Goal: Task Accomplishment & Management: Use online tool/utility

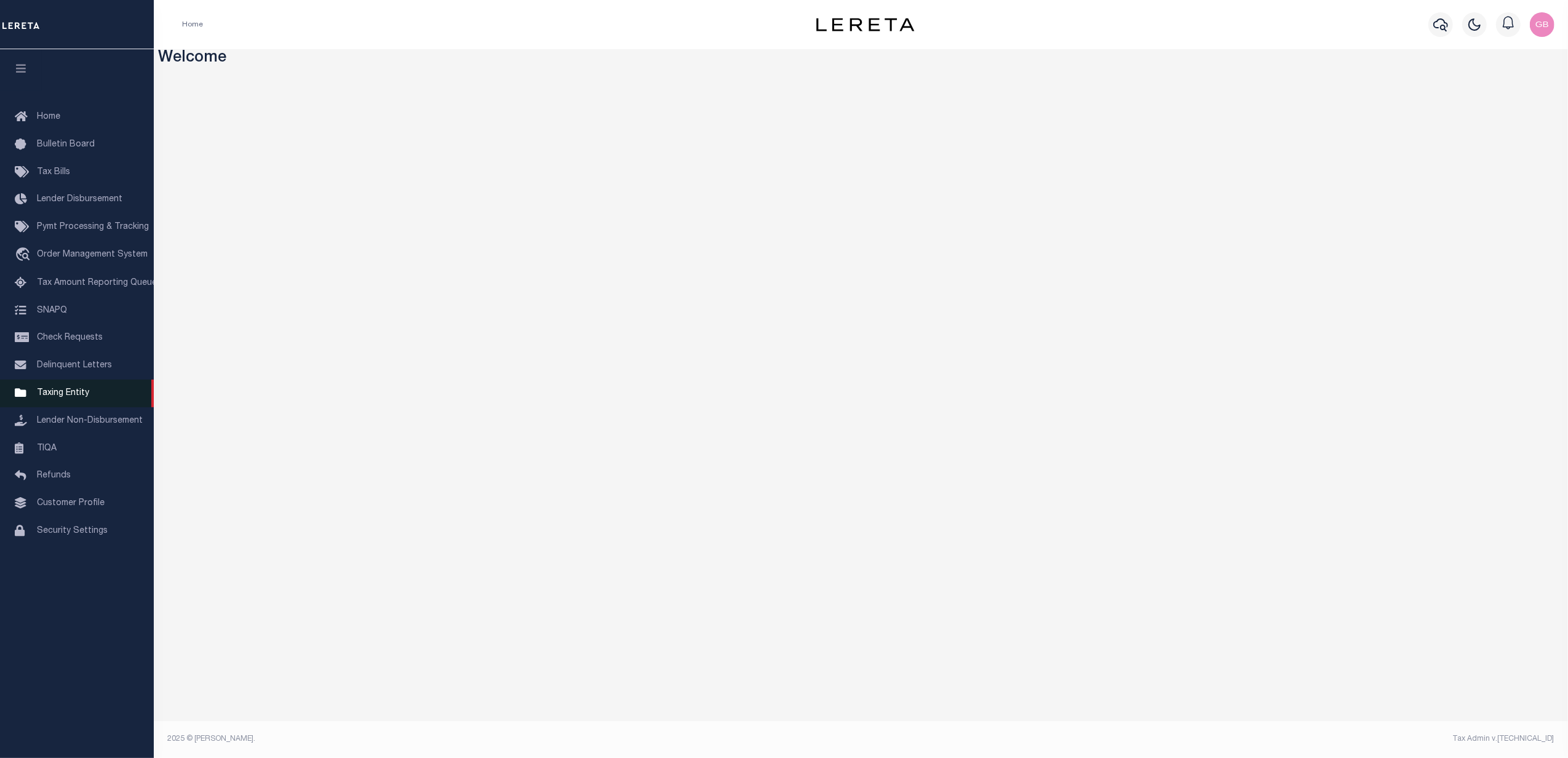
click at [54, 397] on span "Taxing Entity" at bounding box center [63, 393] width 52 height 9
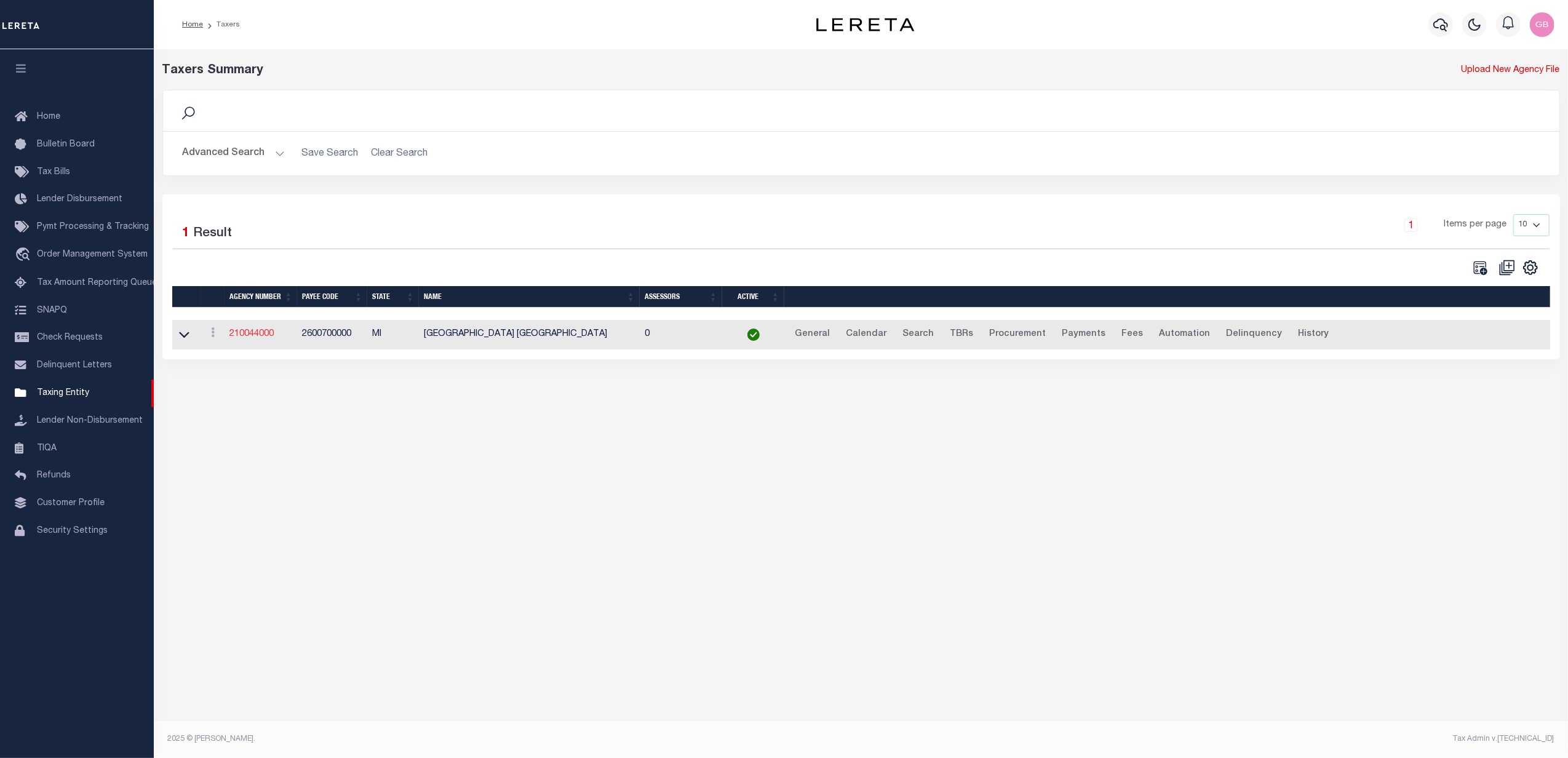
click at [258, 338] on link "210044000" at bounding box center [251, 334] width 44 height 9
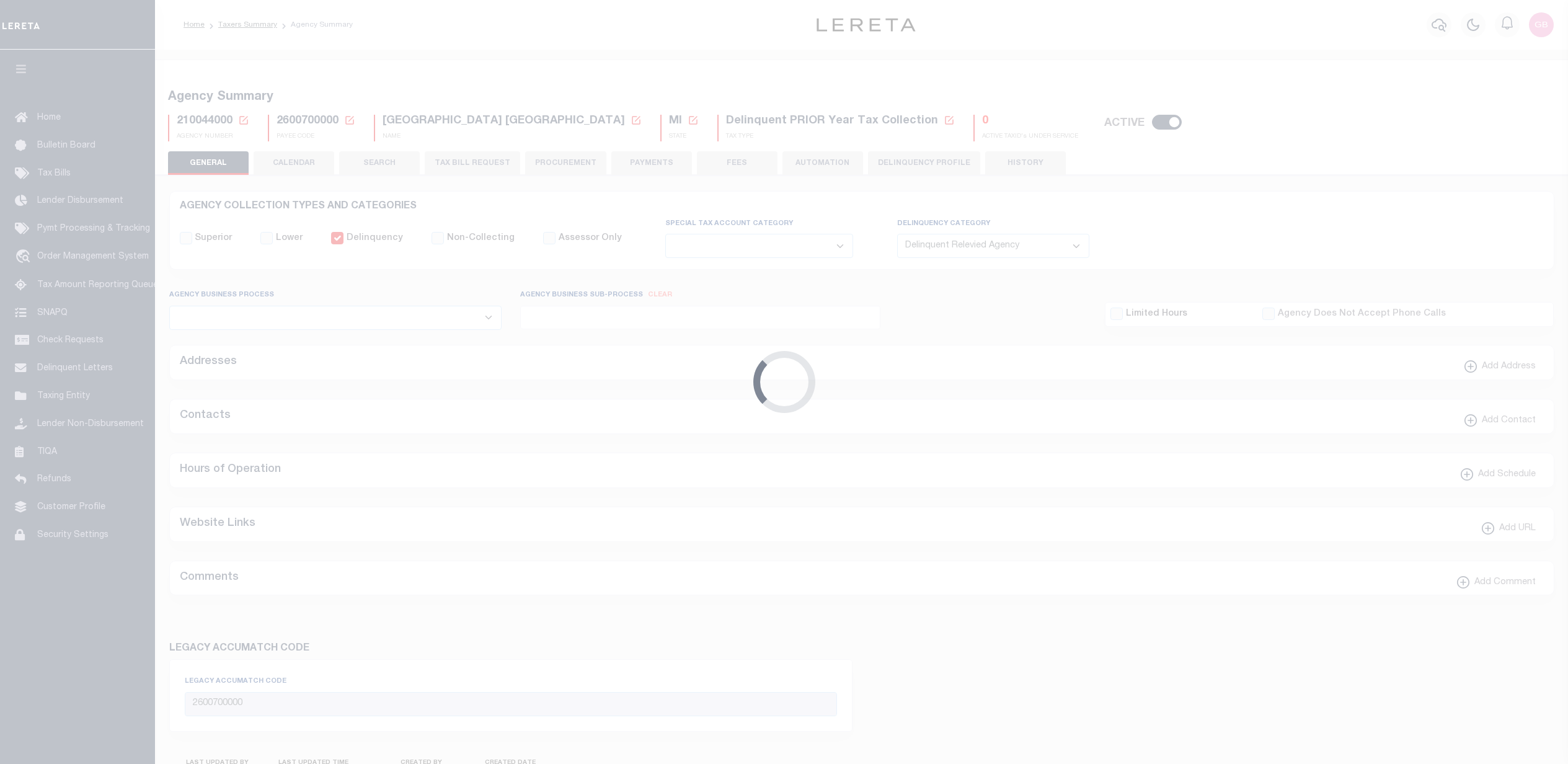
select select "1"
select select
